Goal: Information Seeking & Learning: Check status

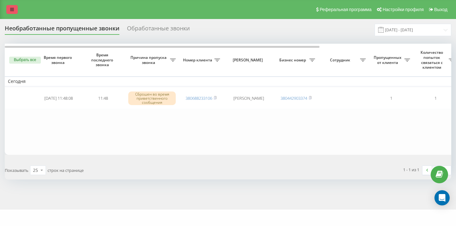
click at [11, 10] on icon at bounding box center [12, 9] width 4 height 4
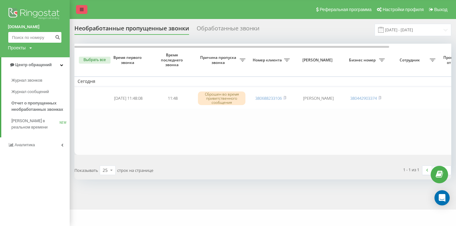
click at [39, 34] on input at bounding box center [35, 37] width 54 height 11
paste input "[PHONE_NUMBER]"
type input "[PHONE_NUMBER]"
click at [57, 37] on icon "submit" at bounding box center [57, 37] width 5 height 4
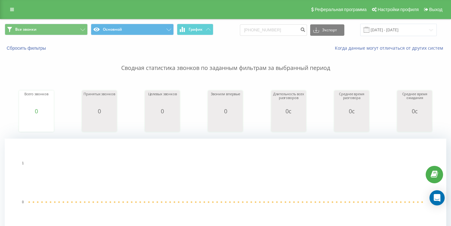
click at [11, 9] on icon at bounding box center [12, 9] width 4 height 4
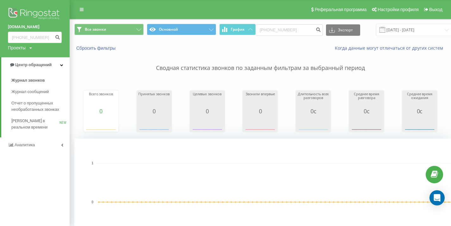
click at [28, 106] on span "Отчет о пропущенных необработанных звонках" at bounding box center [38, 106] width 55 height 13
